Goal: Transaction & Acquisition: Download file/media

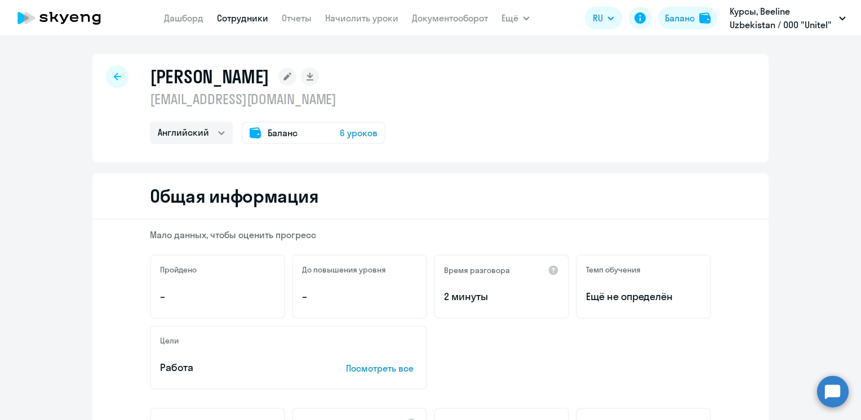
select select "english"
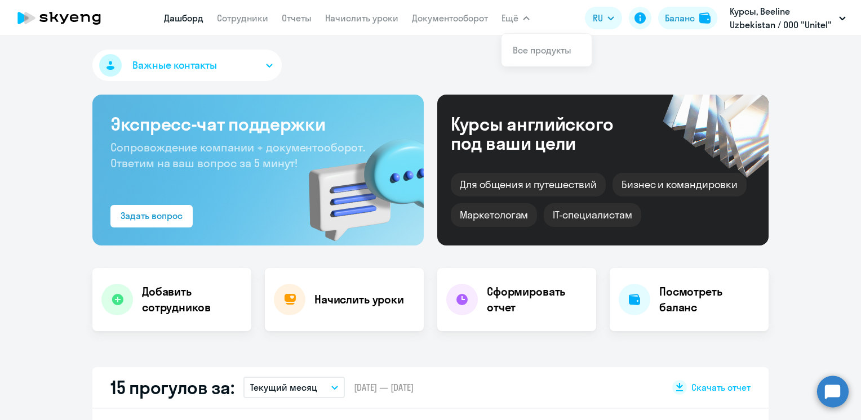
select select "30"
click at [293, 23] on link "Отчеты" at bounding box center [297, 17] width 30 height 11
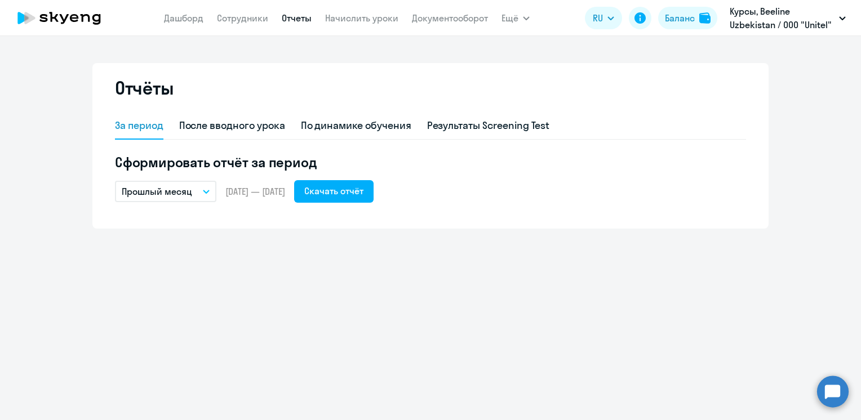
click at [206, 195] on button "Прошлый месяц" at bounding box center [165, 191] width 101 height 21
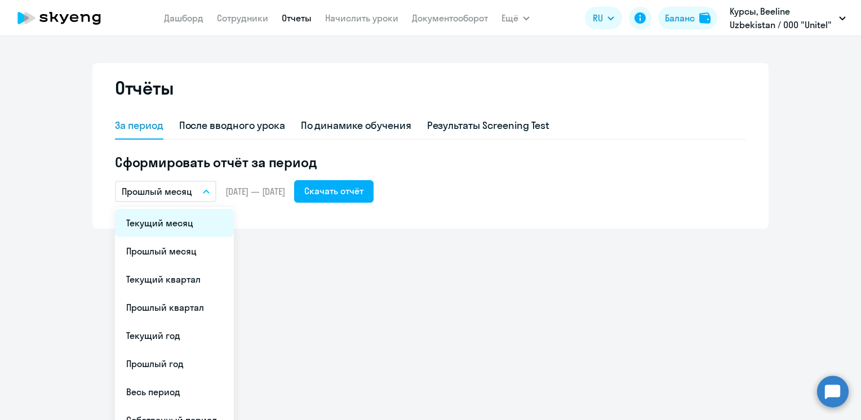
click at [167, 229] on li "Текущий месяц" at bounding box center [174, 223] width 119 height 28
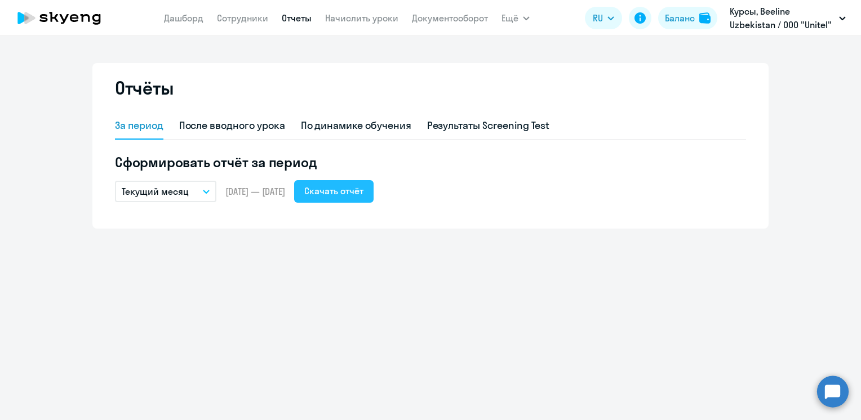
click at [364, 197] on div "Скачать отчёт" at bounding box center [333, 191] width 59 height 14
click at [322, 342] on div "Отчёты За период После вводного урока По динамике обучения Результаты Screening…" at bounding box center [430, 228] width 861 height 384
click at [364, 195] on div "Скачать отчёт" at bounding box center [333, 191] width 59 height 14
click at [417, 312] on div "Отчёты За период После вводного урока По динамике обучения Результаты Screening…" at bounding box center [430, 228] width 861 height 384
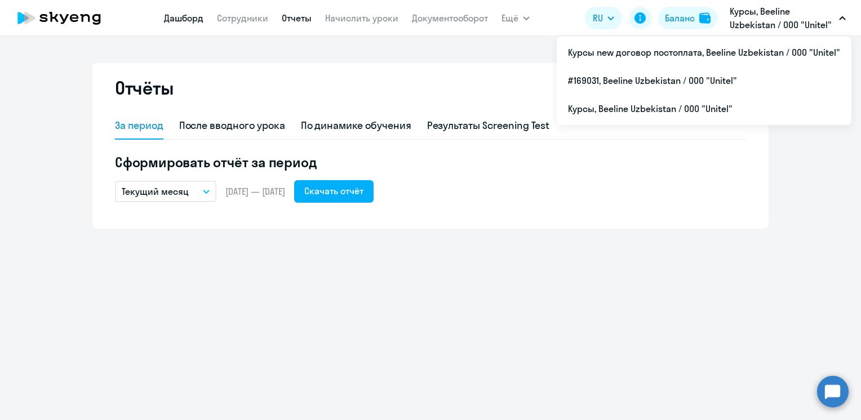
click at [179, 12] on link "Дашборд" at bounding box center [183, 17] width 39 height 11
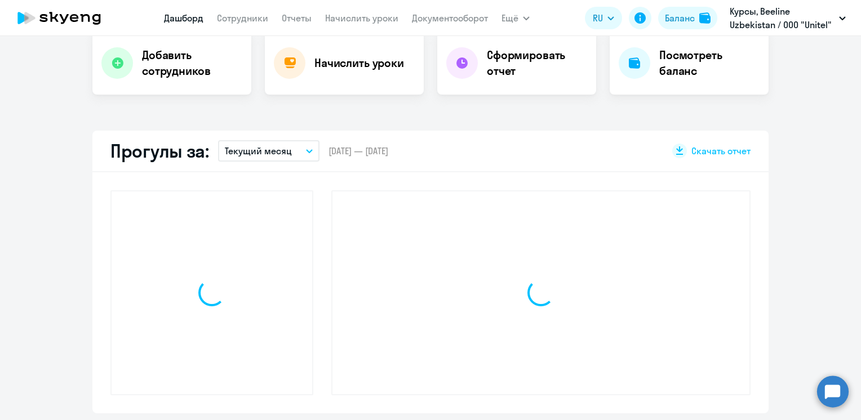
scroll to position [282, 0]
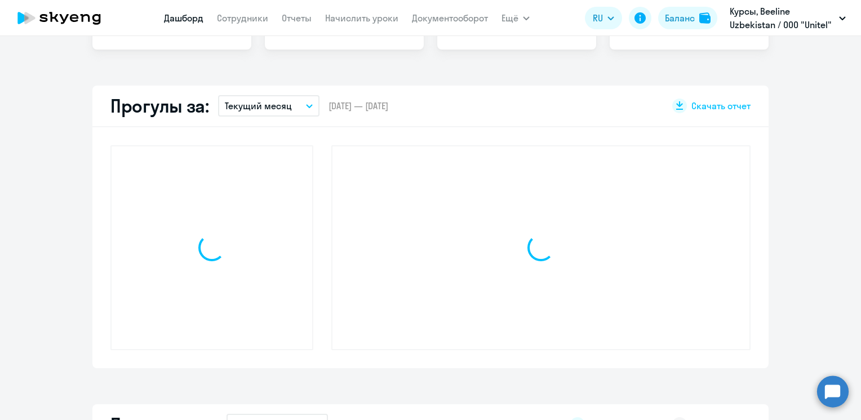
select select "30"
